Goal: Entertainment & Leisure: Consume media (video, audio)

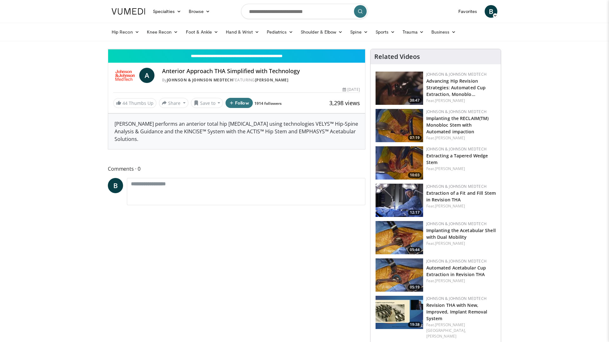
click at [365, 49] on div "10 seconds Tap to unmute" at bounding box center [236, 49] width 257 height 0
click at [313, 49] on div "10 seconds Tap to unmute" at bounding box center [236, 49] width 257 height 0
click at [365, 49] on div "10 seconds Tap to unmute" at bounding box center [236, 49] width 257 height 0
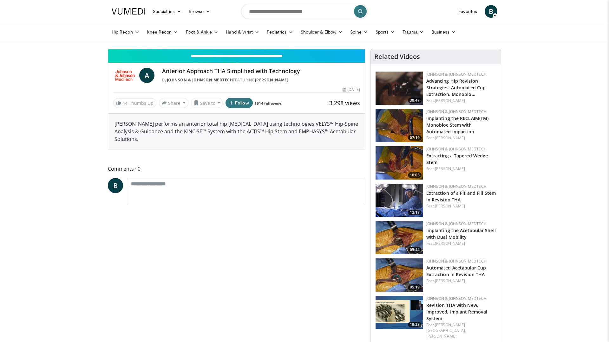
click at [365, 49] on div "10 seconds Tap to unmute" at bounding box center [236, 49] width 257 height 0
click at [322, 49] on div "10 seconds Tap to unmute" at bounding box center [236, 49] width 257 height 0
click at [245, 58] on icon "Video Player" at bounding box center [237, 49] width 18 height 18
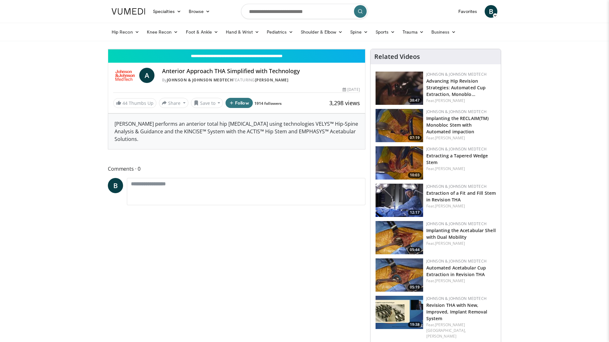
click at [157, 58] on icon "Video Player" at bounding box center [166, 49] width 18 height 18
click at [245, 58] on icon "Video Player" at bounding box center [237, 49] width 18 height 18
click at [365, 49] on div "20 seconds Tap to unmute" at bounding box center [236, 49] width 257 height 0
click at [311, 49] on div "20 seconds Tap to unmute" at bounding box center [236, 49] width 257 height 0
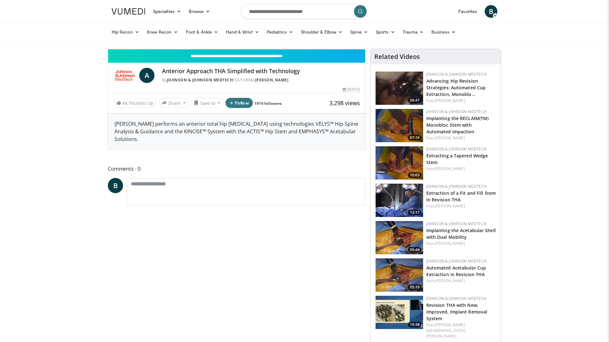
click at [348, 49] on div "20 seconds Tap to unmute" at bounding box center [236, 49] width 257 height 0
click at [245, 58] on icon "Video Player" at bounding box center [237, 49] width 18 height 18
